Goal: Information Seeking & Learning: Learn about a topic

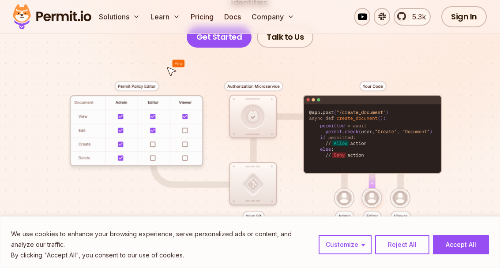
scroll to position [189, 0]
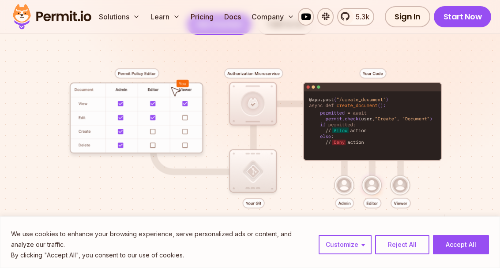
click at [406, 255] on button "Reject All" at bounding box center [402, 244] width 54 height 19
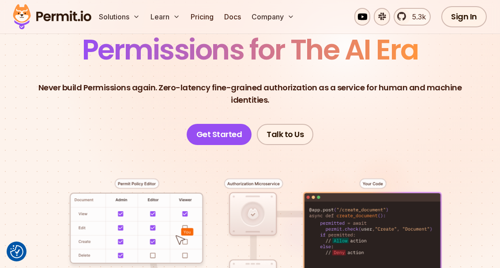
scroll to position [0, 0]
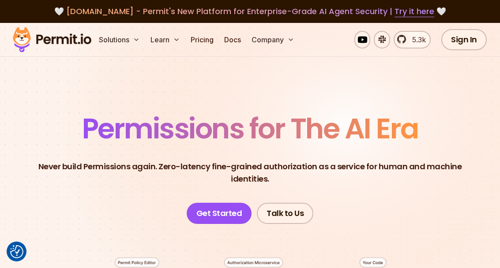
click at [161, 42] on button "Learn" at bounding box center [165, 40] width 37 height 18
click at [167, 43] on button "Learn" at bounding box center [165, 40] width 37 height 18
click at [173, 42] on icon at bounding box center [176, 39] width 7 height 7
click at [164, 37] on button "Learn" at bounding box center [165, 40] width 37 height 18
click at [114, 48] on button "Solutions" at bounding box center [119, 40] width 48 height 18
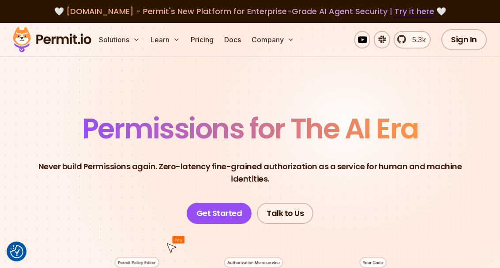
click at [102, 42] on button "Solutions" at bounding box center [119, 40] width 48 height 18
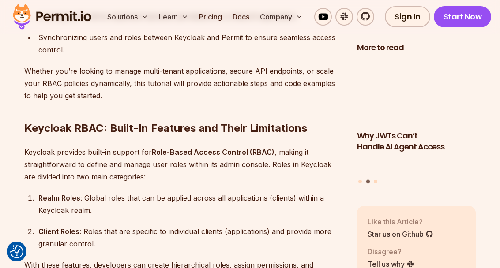
scroll to position [816, 0]
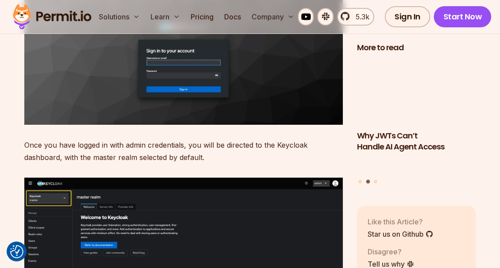
scroll to position [2045, 0]
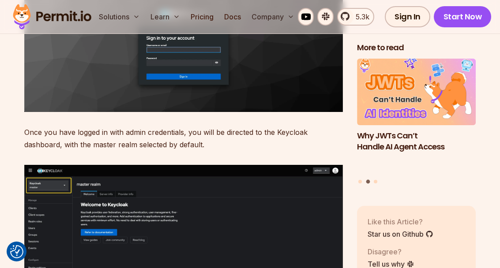
click at [24, 126] on p "Once you have logged in with admin credentials, you will be directed to the Key…" at bounding box center [183, 138] width 319 height 25
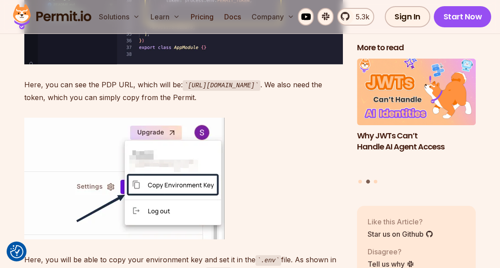
scroll to position [8063, 0]
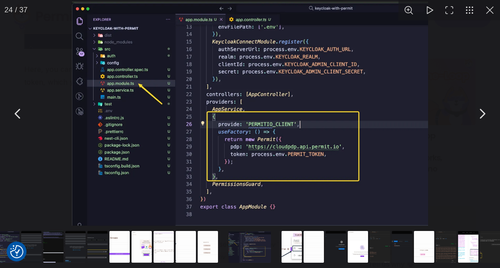
click at [487, 11] on button "You can close this modal content with the ESC key" at bounding box center [490, 10] width 20 height 20
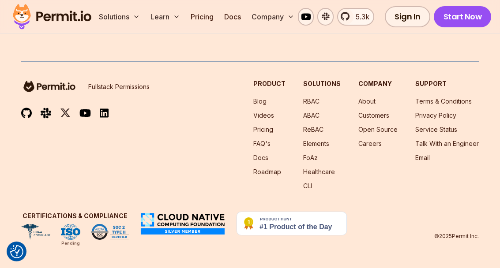
scroll to position [16005, 0]
